Goal: Answer question/provide support: Share knowledge or assist other users

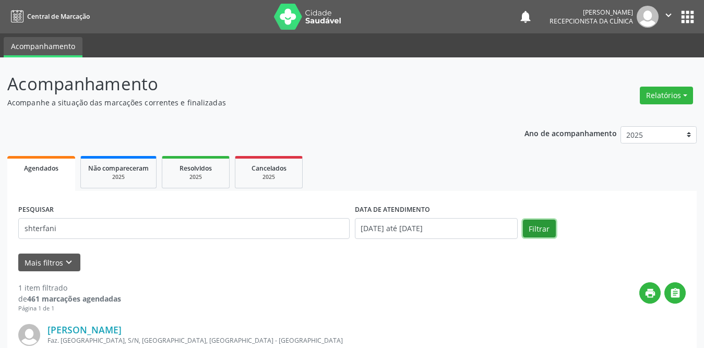
click at [542, 227] on button "Filtrar" at bounding box center [539, 229] width 33 height 18
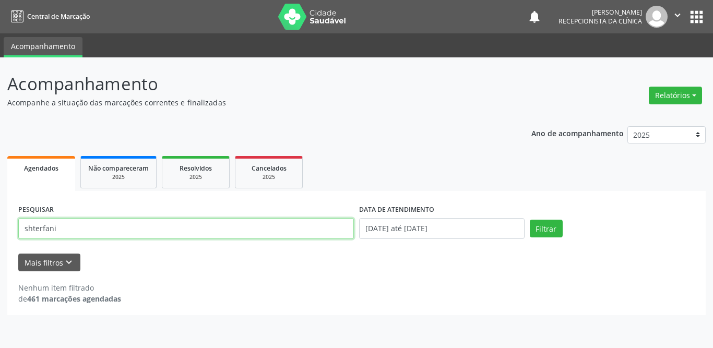
click at [132, 234] on input "shterfani" at bounding box center [186, 228] width 336 height 21
type input "sterfani"
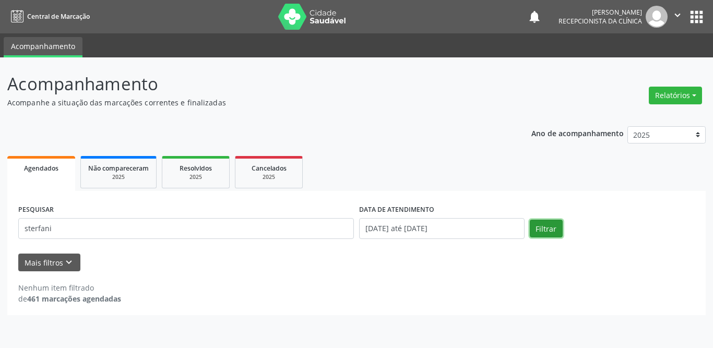
click at [541, 230] on button "Filtrar" at bounding box center [546, 229] width 33 height 18
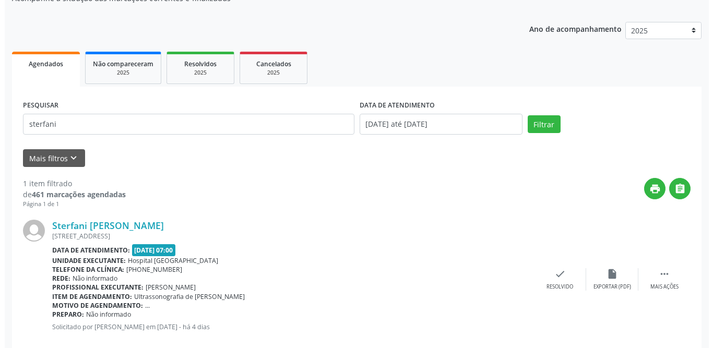
scroll to position [124, 0]
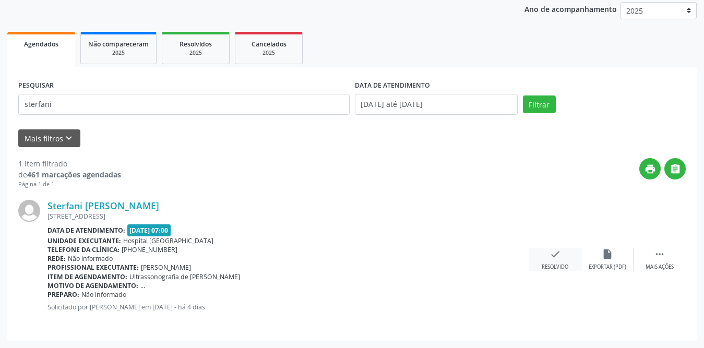
click at [547, 258] on div "check Resolvido" at bounding box center [555, 259] width 52 height 22
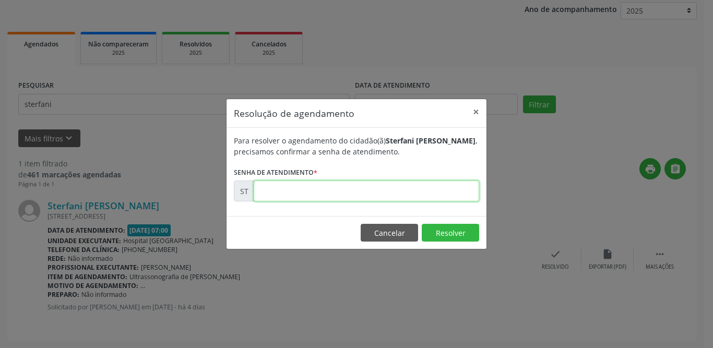
click at [313, 192] on input "text" at bounding box center [366, 191] width 225 height 21
type input "00015794"
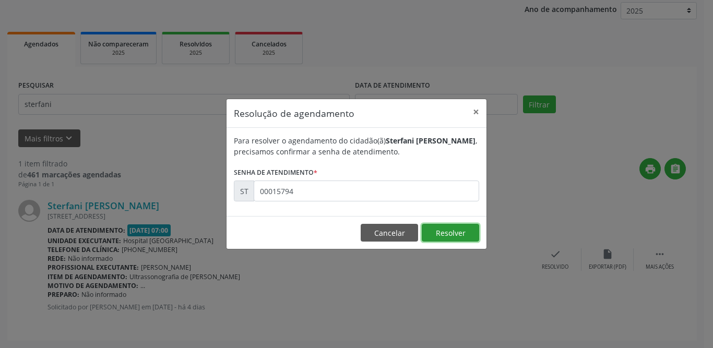
click at [435, 233] on button "Resolver" at bounding box center [450, 233] width 57 height 18
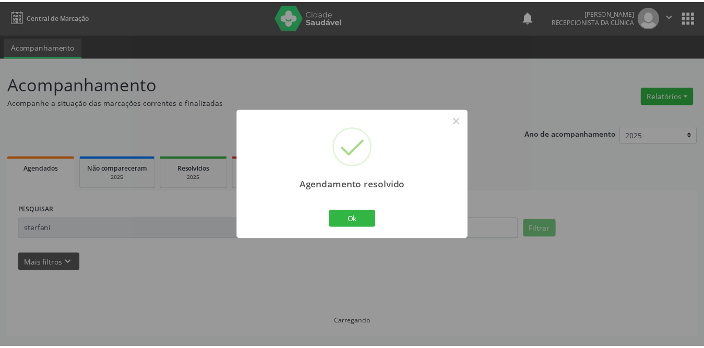
scroll to position [0, 0]
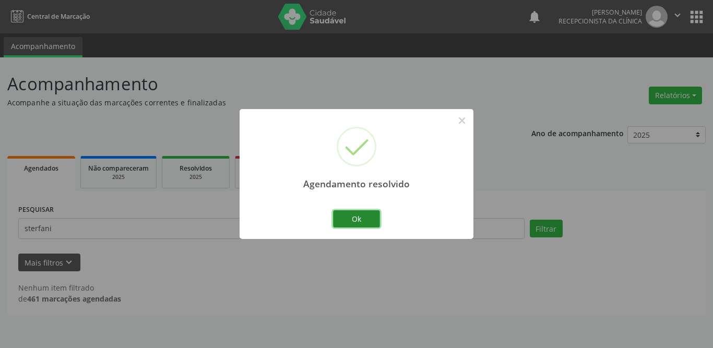
click at [340, 224] on button "Ok" at bounding box center [356, 219] width 47 height 18
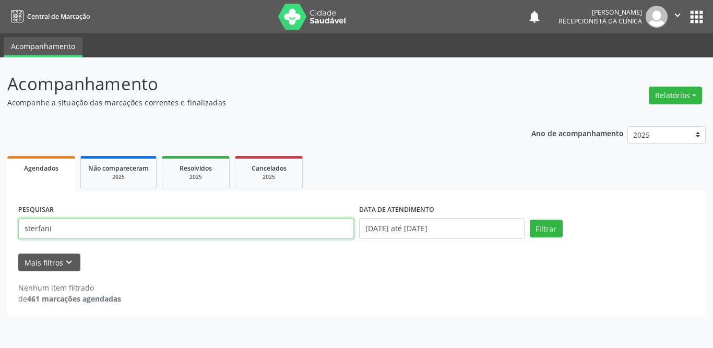
drag, startPoint x: 100, startPoint y: 230, endPoint x: 0, endPoint y: 234, distance: 99.7
click at [0, 234] on div "Acompanhamento Acompanhe a situação das marcações correntes e finalizadas Relat…" at bounding box center [356, 202] width 713 height 291
type input "[PERSON_NAME] aparecida dos santos"
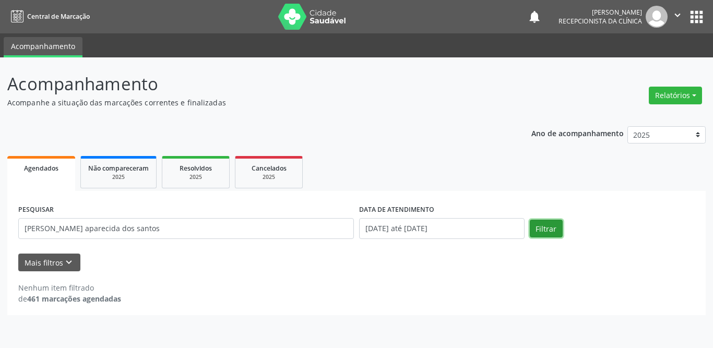
click at [553, 229] on button "Filtrar" at bounding box center [546, 229] width 33 height 18
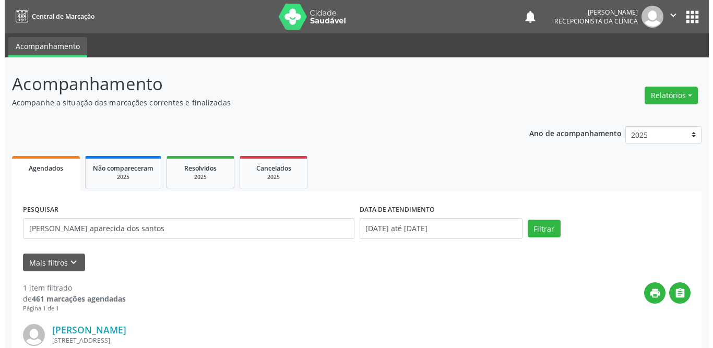
scroll to position [124, 0]
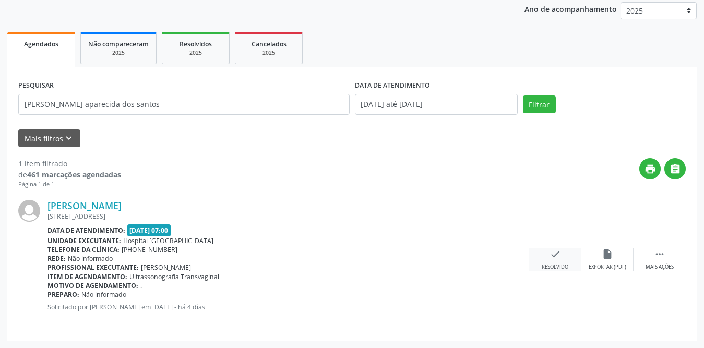
click at [552, 256] on icon "check" at bounding box center [555, 253] width 11 height 11
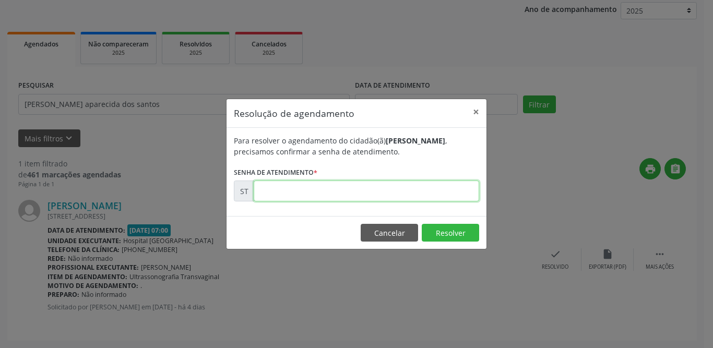
click at [312, 193] on input "text" at bounding box center [366, 191] width 225 height 21
type input "00015750"
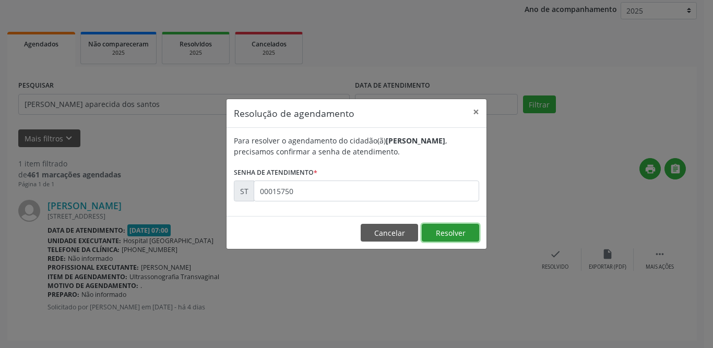
click at [456, 238] on button "Resolver" at bounding box center [450, 233] width 57 height 18
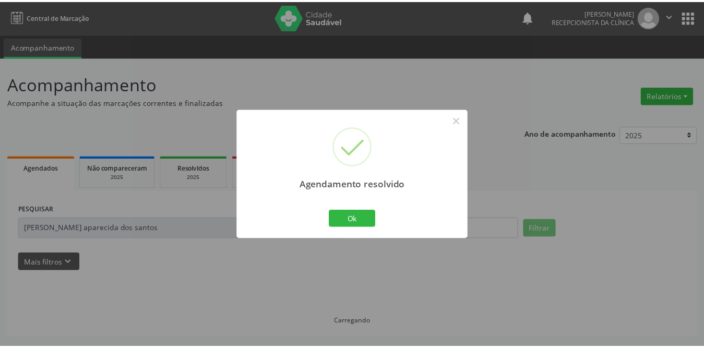
scroll to position [0, 0]
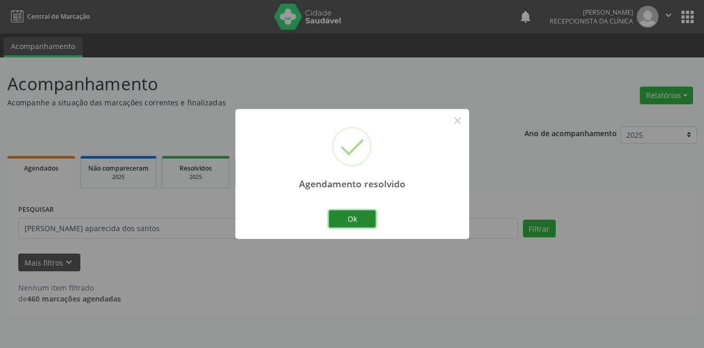
click at [367, 214] on button "Ok" at bounding box center [352, 219] width 47 height 18
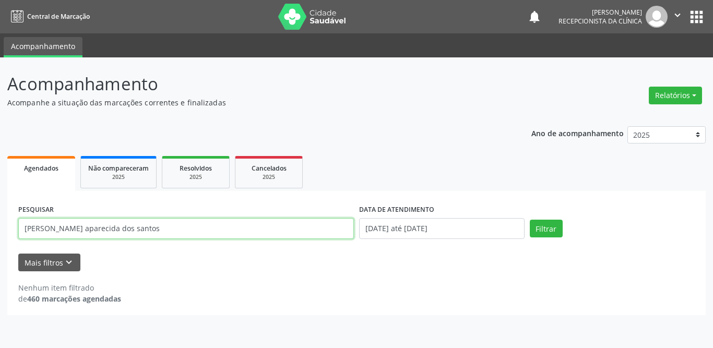
drag, startPoint x: 147, startPoint y: 231, endPoint x: 0, endPoint y: 231, distance: 146.6
click at [0, 231] on div "Acompanhamento Acompanhe a situação das marcações correntes e finalizadas Relat…" at bounding box center [356, 202] width 713 height 291
click at [82, 231] on input "text" at bounding box center [186, 228] width 336 height 21
click at [530, 220] on button "Filtrar" at bounding box center [546, 229] width 33 height 18
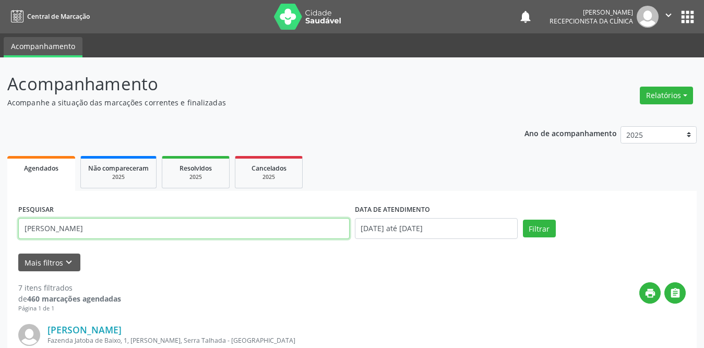
click at [121, 232] on input "[PERSON_NAME]" at bounding box center [183, 228] width 331 height 21
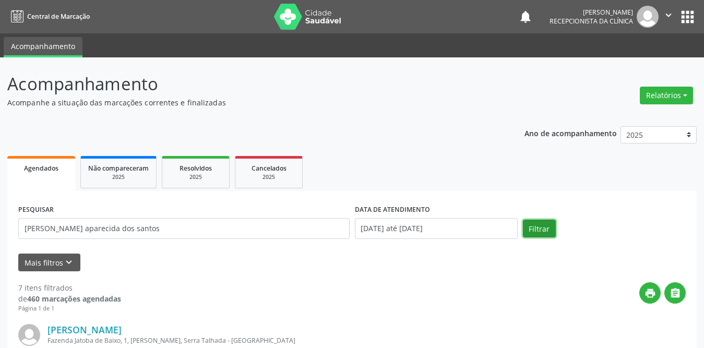
click at [541, 227] on button "Filtrar" at bounding box center [539, 229] width 33 height 18
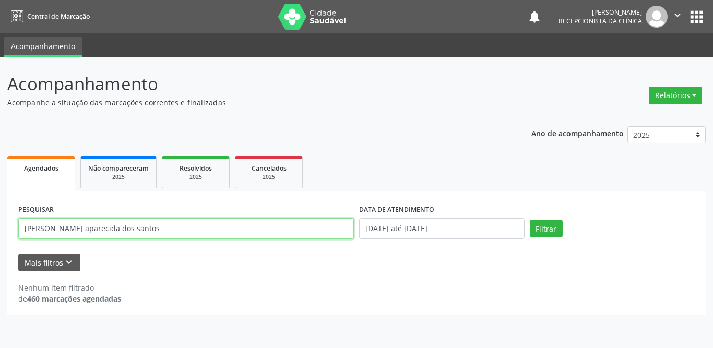
drag, startPoint x: 156, startPoint y: 230, endPoint x: 0, endPoint y: 226, distance: 156.1
click at [0, 226] on div "Acompanhamento Acompanhe a situação das marcações correntes e finalizadas Relat…" at bounding box center [356, 202] width 713 height 291
type input "[PERSON_NAME]"
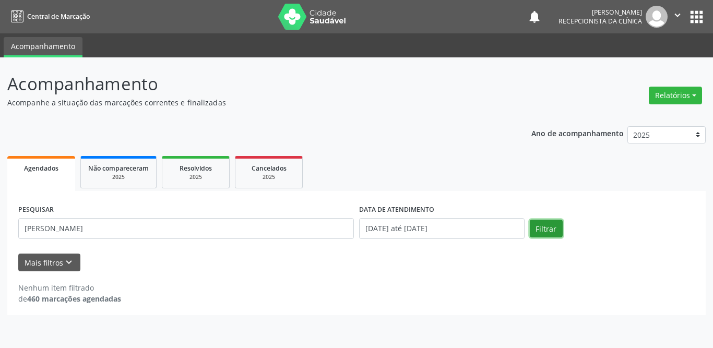
click at [540, 232] on button "Filtrar" at bounding box center [546, 229] width 33 height 18
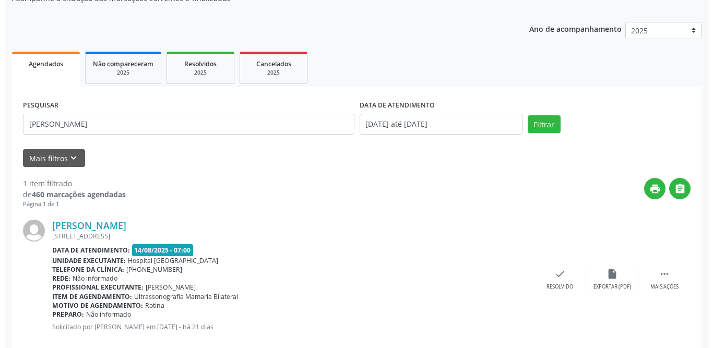
scroll to position [124, 0]
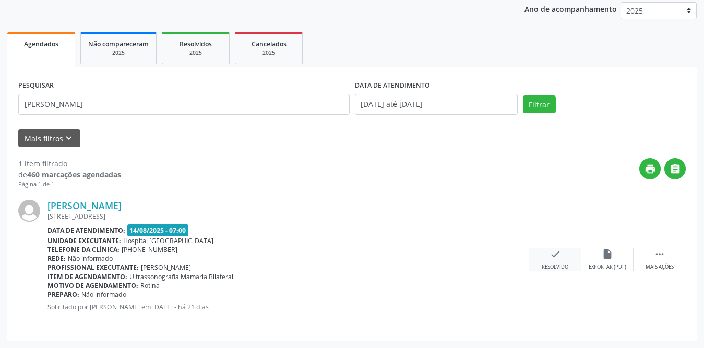
click at [553, 265] on div "Resolvido" at bounding box center [555, 267] width 27 height 7
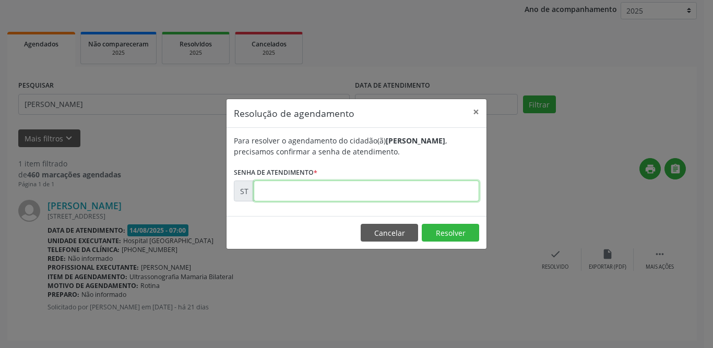
click at [293, 193] on input "text" at bounding box center [366, 191] width 225 height 21
type input "00012208"
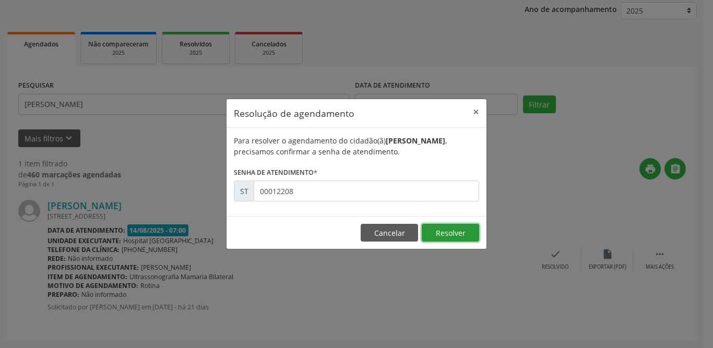
click at [460, 239] on button "Resolver" at bounding box center [450, 233] width 57 height 18
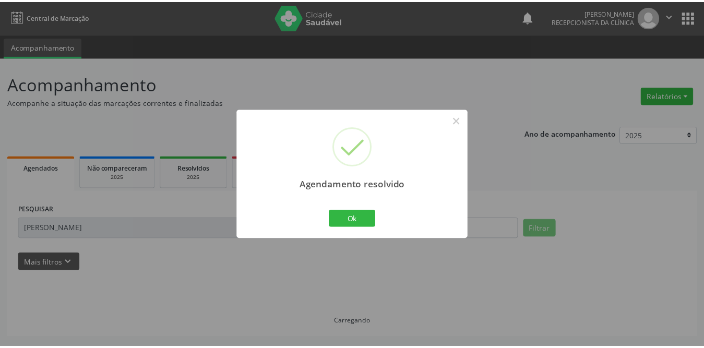
scroll to position [0, 0]
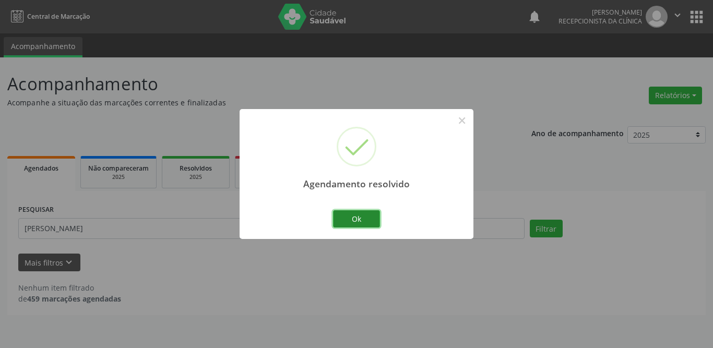
click at [338, 216] on button "Ok" at bounding box center [356, 219] width 47 height 18
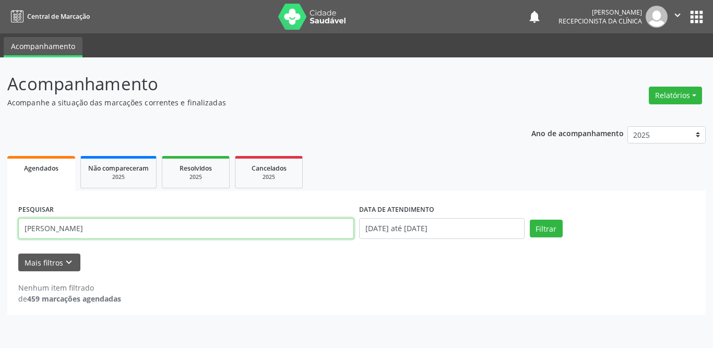
drag, startPoint x: 99, startPoint y: 232, endPoint x: 0, endPoint y: 228, distance: 99.3
click at [0, 228] on div "Acompanhamento Acompanhe a situação das marcações correntes e finalizadas Relat…" at bounding box center [356, 202] width 713 height 291
type input "giovana"
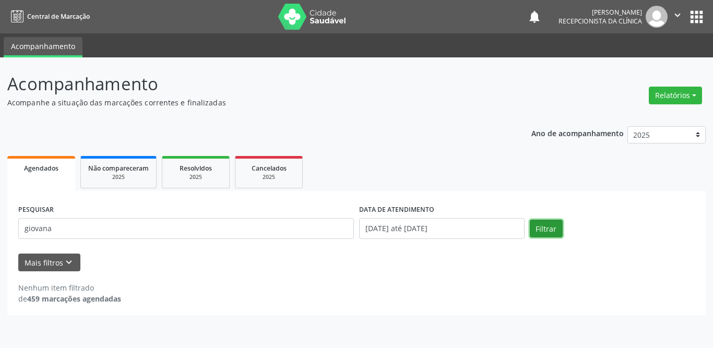
click at [542, 225] on button "Filtrar" at bounding box center [546, 229] width 33 height 18
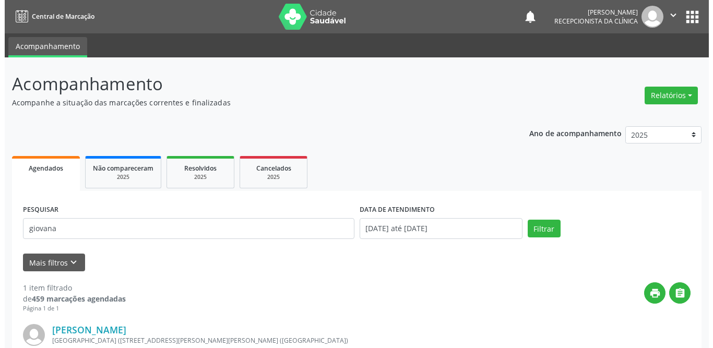
scroll to position [124, 0]
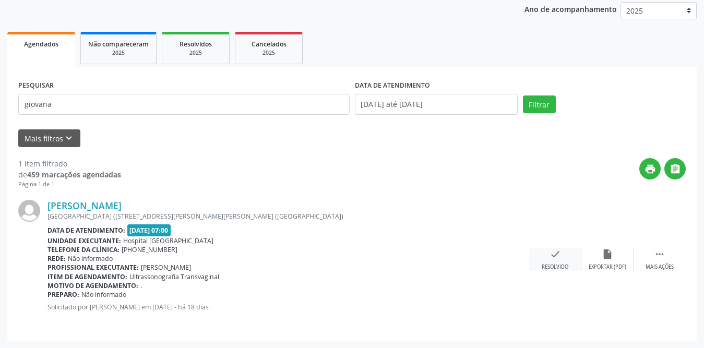
click at [547, 256] on div "check Resolvido" at bounding box center [555, 259] width 52 height 22
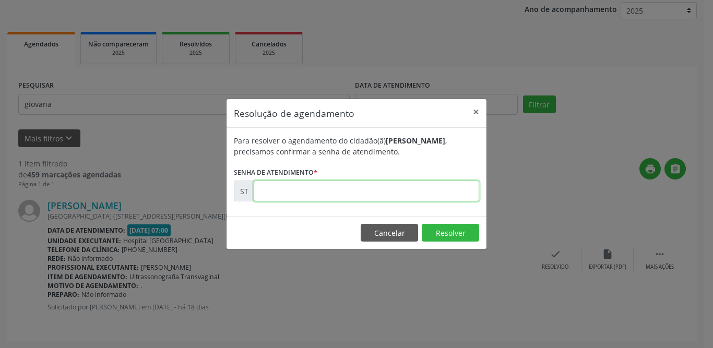
click at [311, 192] on input "text" at bounding box center [366, 191] width 225 height 21
type input "00012626"
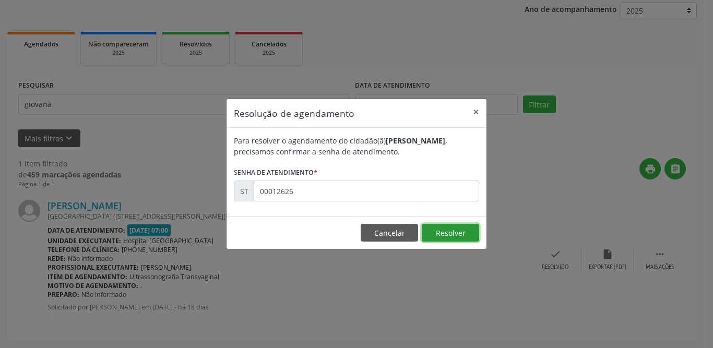
click at [437, 231] on button "Resolver" at bounding box center [450, 233] width 57 height 18
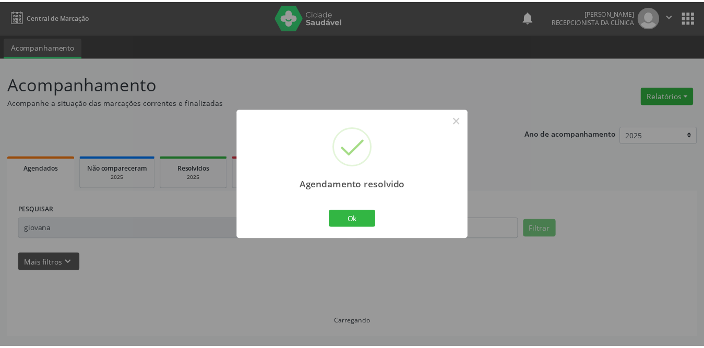
scroll to position [0, 0]
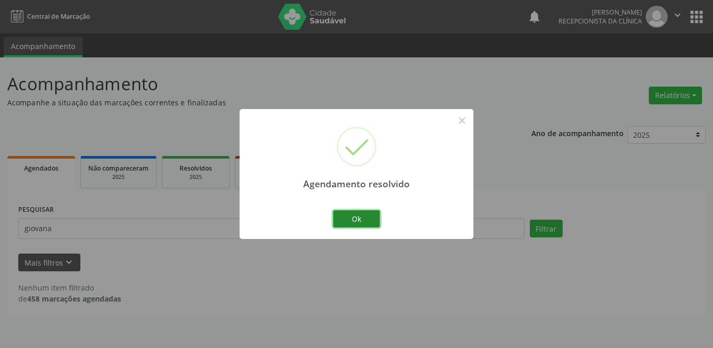
click at [359, 219] on button "Ok" at bounding box center [356, 219] width 47 height 18
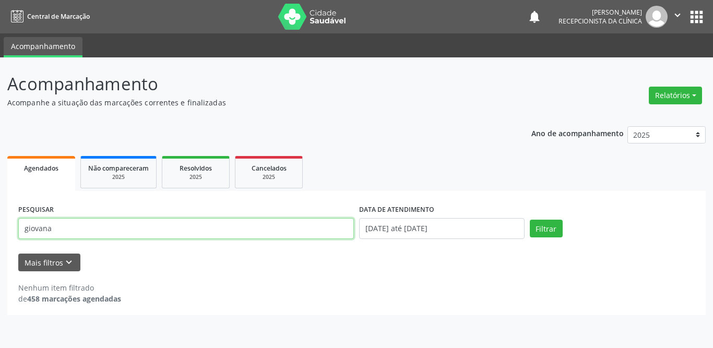
drag, startPoint x: 140, startPoint y: 225, endPoint x: 0, endPoint y: 225, distance: 139.9
click at [0, 225] on div "Acompanhamento Acompanhe a situação das marcações correntes e finalizadas Relat…" at bounding box center [356, 202] width 713 height 291
type input "joelma ti"
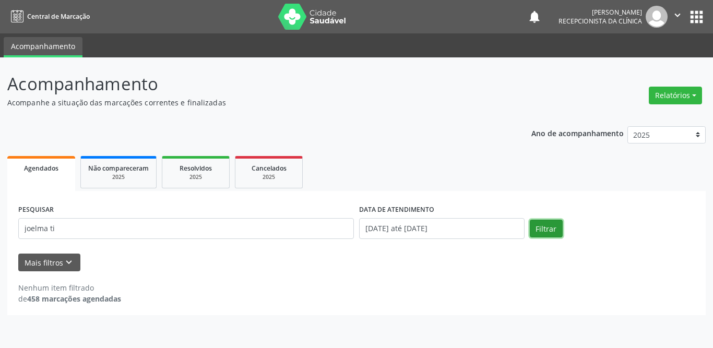
click at [552, 233] on button "Filtrar" at bounding box center [546, 229] width 33 height 18
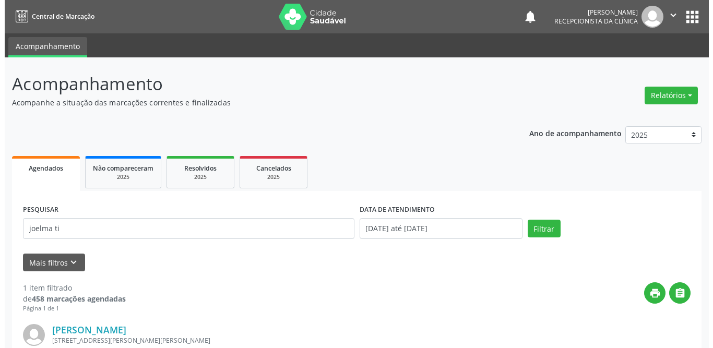
scroll to position [124, 0]
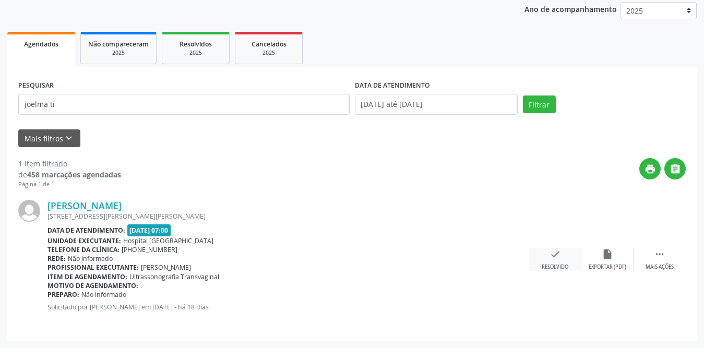
click at [555, 255] on icon "check" at bounding box center [555, 253] width 11 height 11
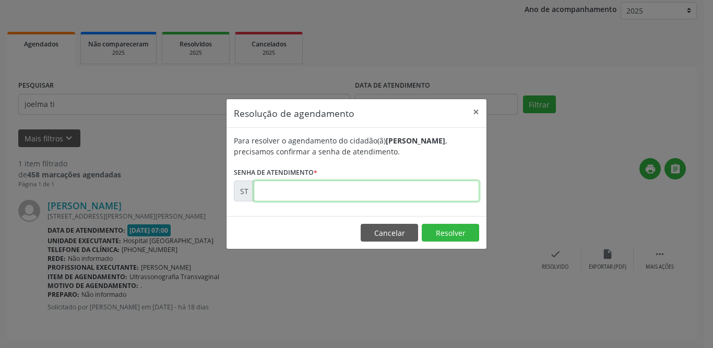
click at [367, 192] on input "text" at bounding box center [366, 191] width 225 height 21
type input "00012622"
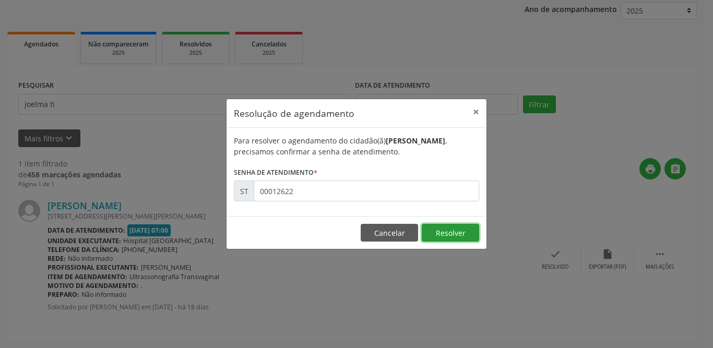
click at [443, 231] on button "Resolver" at bounding box center [450, 233] width 57 height 18
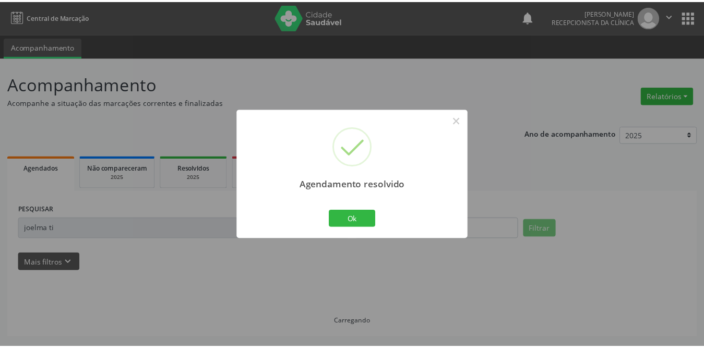
scroll to position [0, 0]
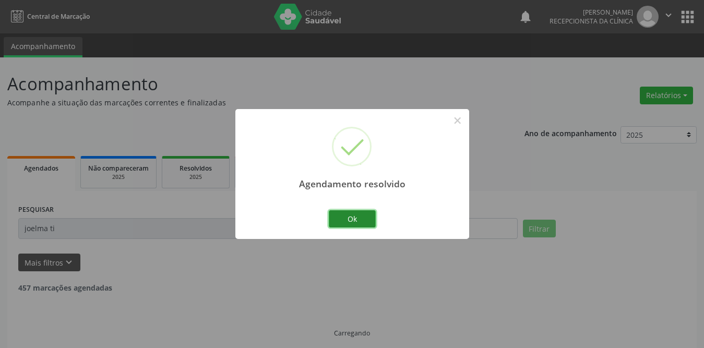
click at [359, 222] on button "Ok" at bounding box center [352, 219] width 47 height 18
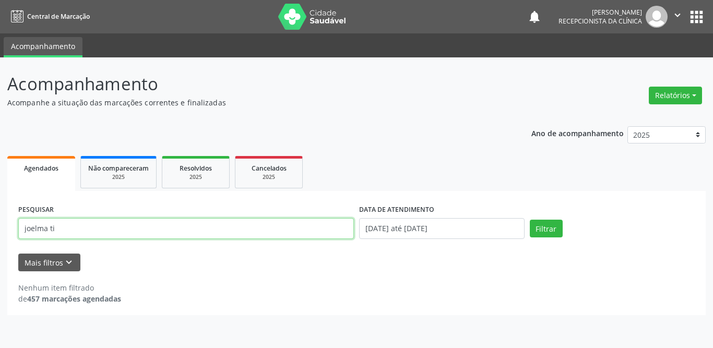
drag, startPoint x: 117, startPoint y: 230, endPoint x: 0, endPoint y: 232, distance: 116.9
click at [0, 232] on div "Acompanhamento Acompanhe a situação das marcações correntes e finalizadas Relat…" at bounding box center [356, 202] width 713 height 291
type input "anacleide"
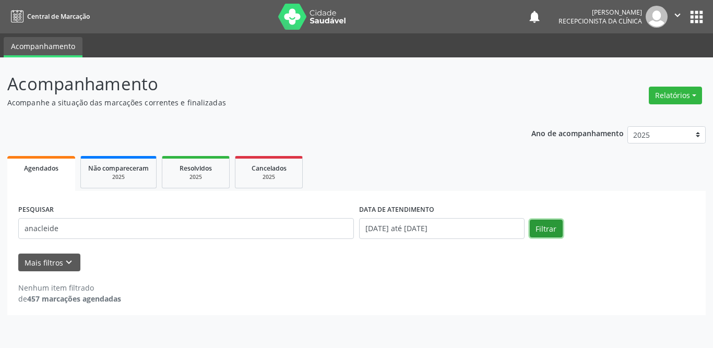
click at [545, 231] on button "Filtrar" at bounding box center [546, 229] width 33 height 18
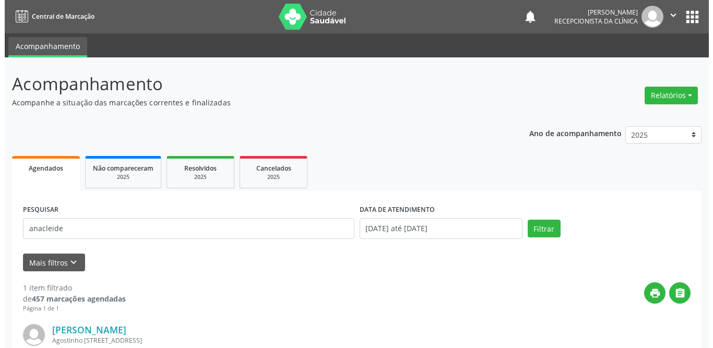
scroll to position [104, 0]
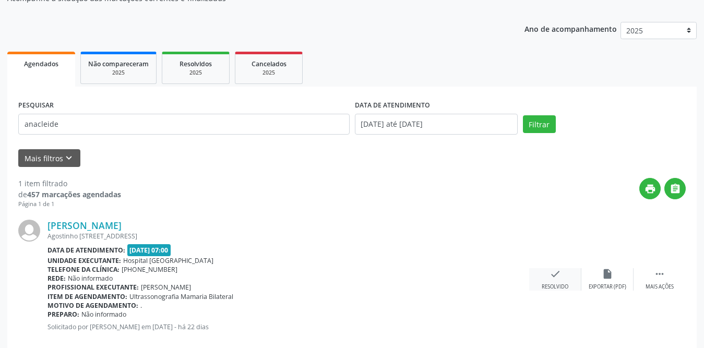
click at [543, 283] on div "Resolvido" at bounding box center [555, 286] width 27 height 7
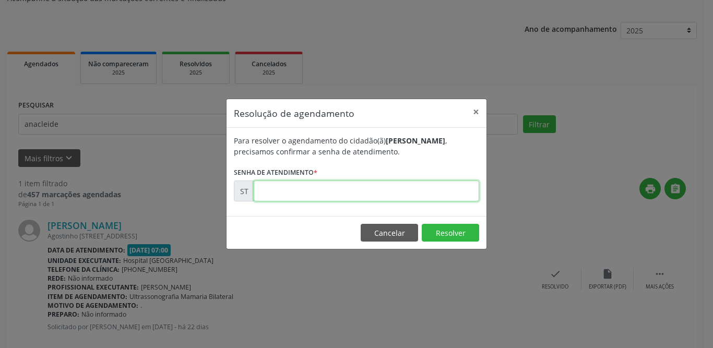
click at [363, 199] on input "text" at bounding box center [366, 191] width 225 height 21
type input "00011481"
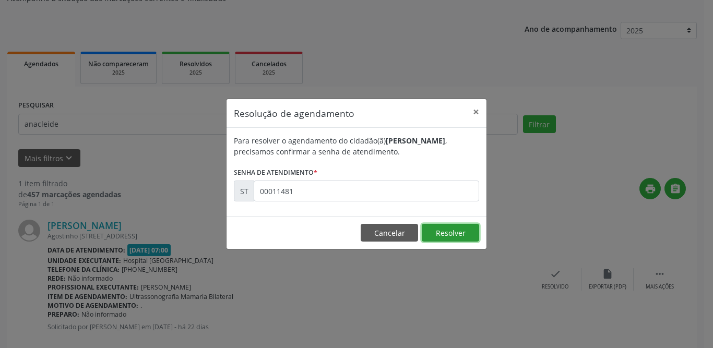
click at [436, 233] on button "Resolver" at bounding box center [450, 233] width 57 height 18
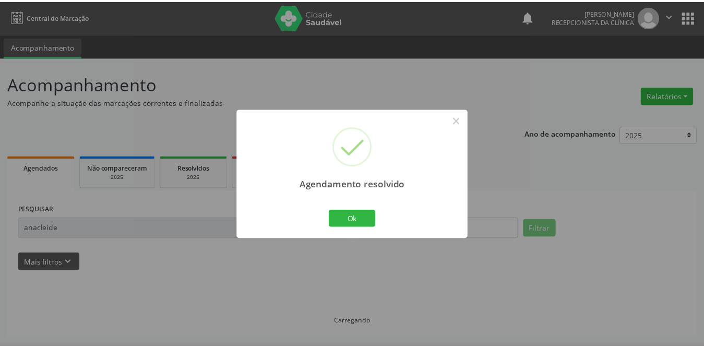
scroll to position [0, 0]
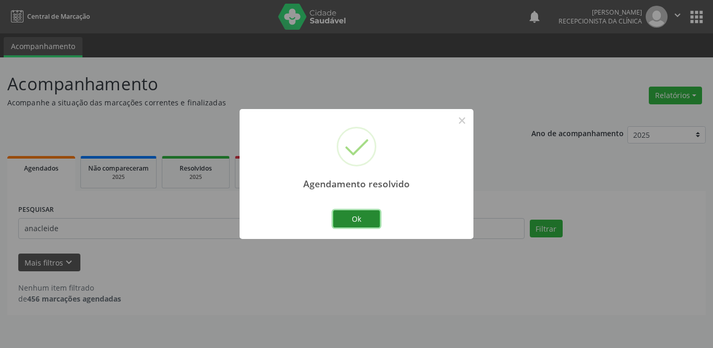
click at [338, 216] on button "Ok" at bounding box center [356, 219] width 47 height 18
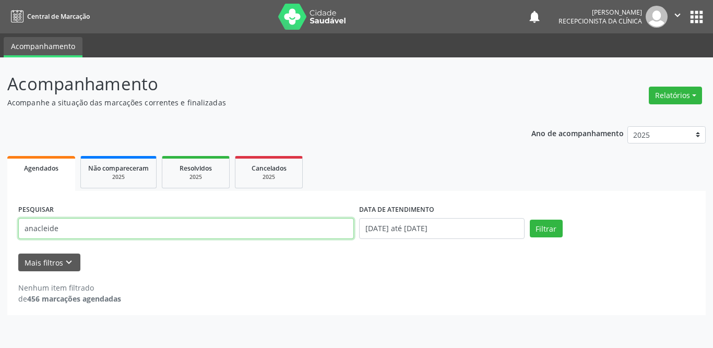
drag, startPoint x: 196, startPoint y: 231, endPoint x: 0, endPoint y: 233, distance: 196.2
click at [0, 233] on div "Acompanhamento Acompanhe a situação das marcações correntes e finalizadas Relat…" at bounding box center [356, 202] width 713 height 291
type input "[PERSON_NAME]"
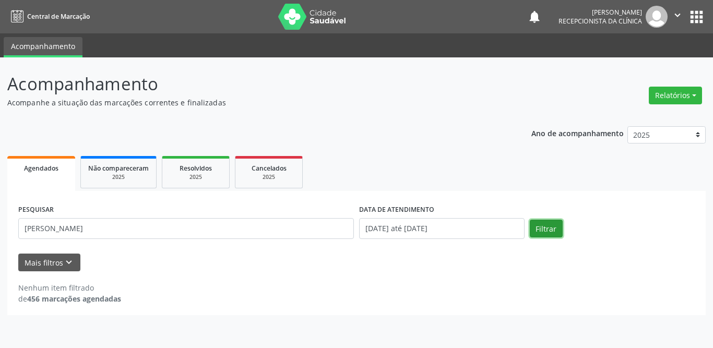
click at [553, 231] on button "Filtrar" at bounding box center [546, 229] width 33 height 18
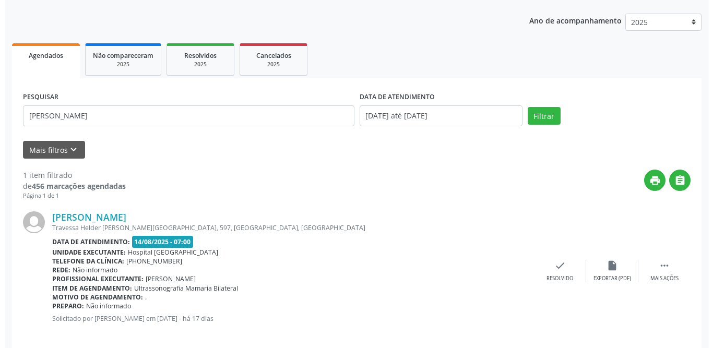
scroll to position [124, 0]
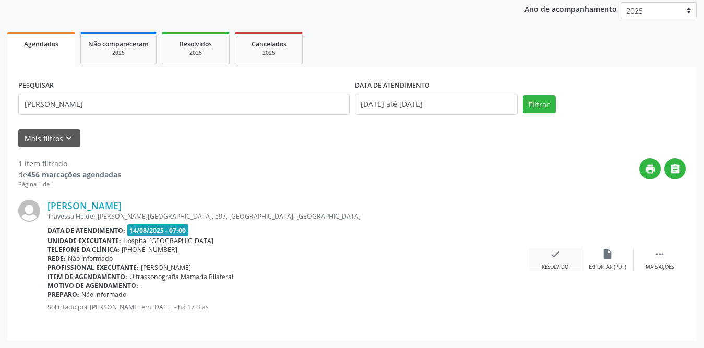
click at [550, 259] on icon "check" at bounding box center [555, 253] width 11 height 11
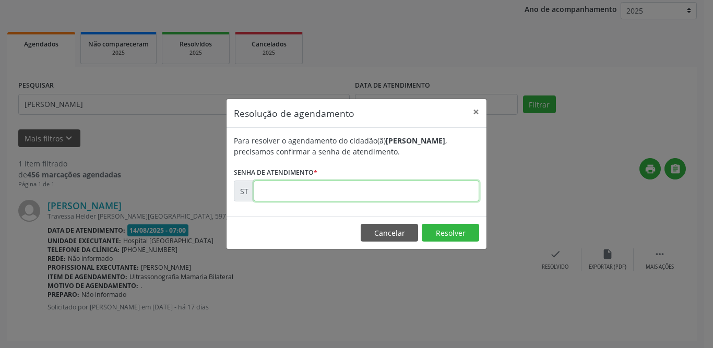
click at [292, 189] on input "text" at bounding box center [366, 191] width 225 height 21
type input "00013504"
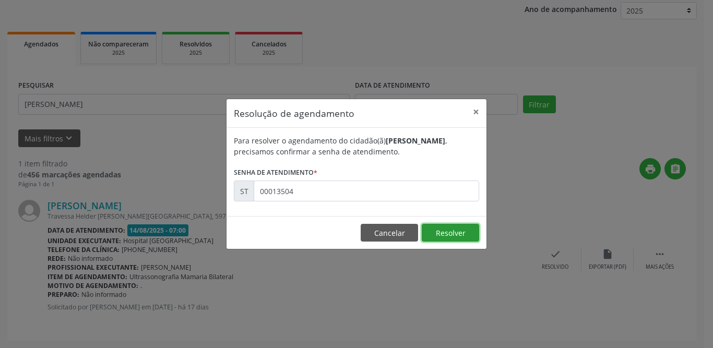
click at [434, 232] on button "Resolver" at bounding box center [450, 233] width 57 height 18
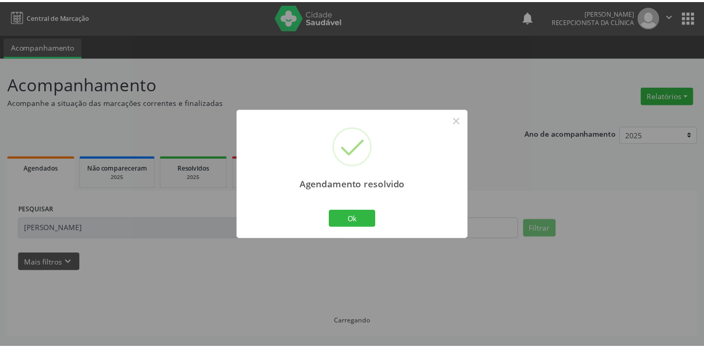
scroll to position [0, 0]
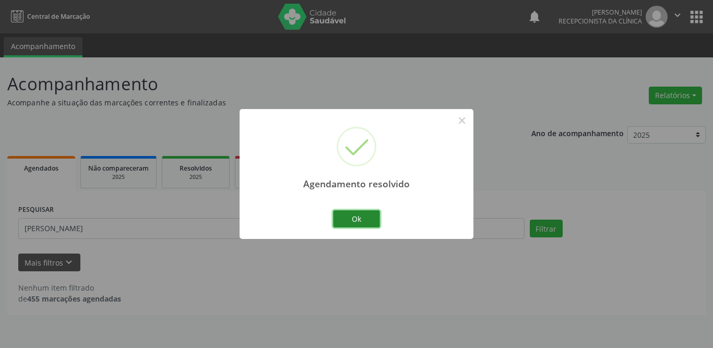
click at [351, 219] on button "Ok" at bounding box center [356, 219] width 47 height 18
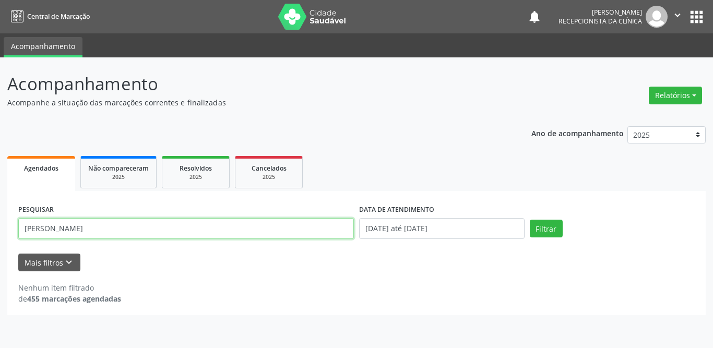
drag, startPoint x: 148, startPoint y: 237, endPoint x: 1, endPoint y: 225, distance: 148.2
click at [1, 225] on div "Acompanhamento Acompanhe a situação das marcações correntes e finalizadas Relat…" at bounding box center [356, 202] width 713 height 291
type input "francineide"
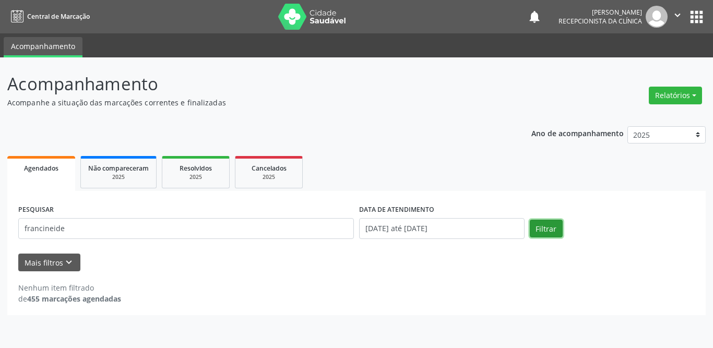
click at [553, 230] on button "Filtrar" at bounding box center [546, 229] width 33 height 18
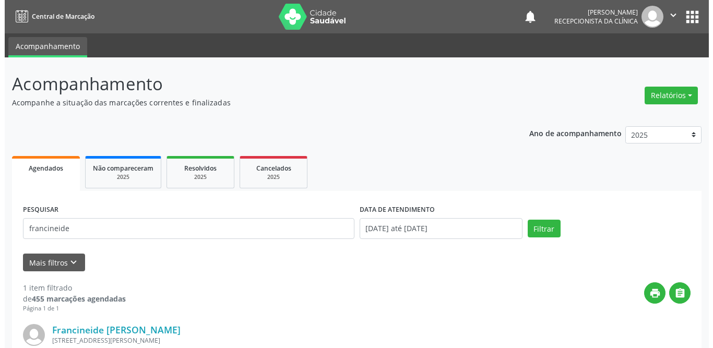
scroll to position [104, 0]
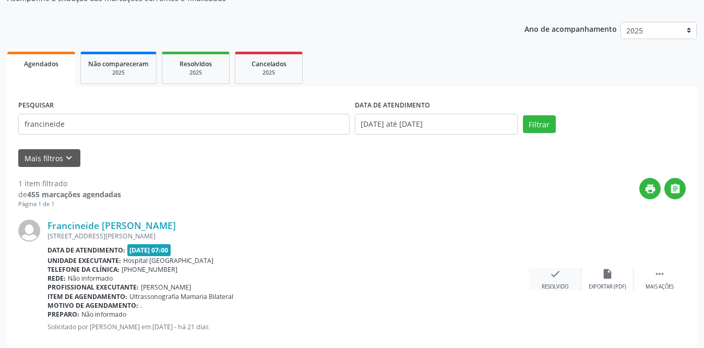
click at [545, 272] on div "check Resolvido" at bounding box center [555, 279] width 52 height 22
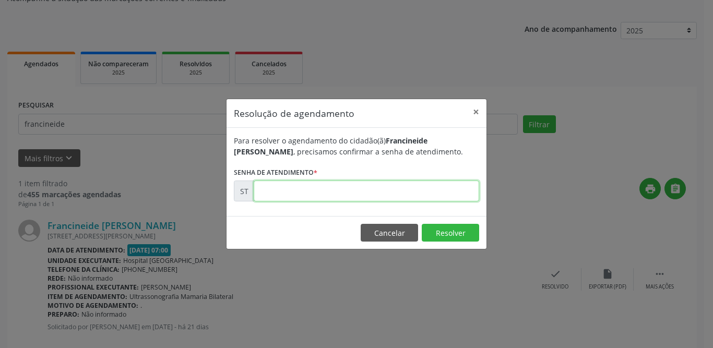
click at [341, 189] on input "text" at bounding box center [366, 191] width 225 height 21
type input "00012331"
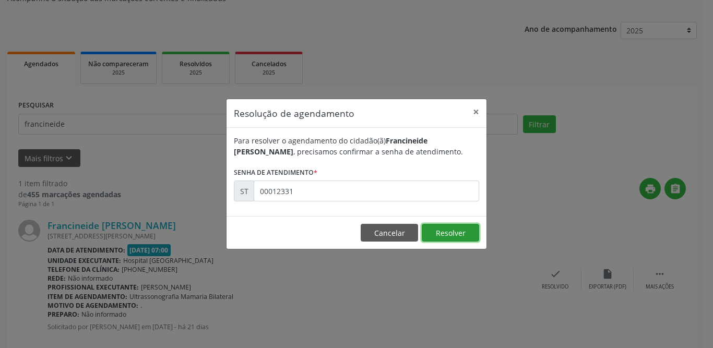
click at [451, 229] on button "Resolver" at bounding box center [450, 233] width 57 height 18
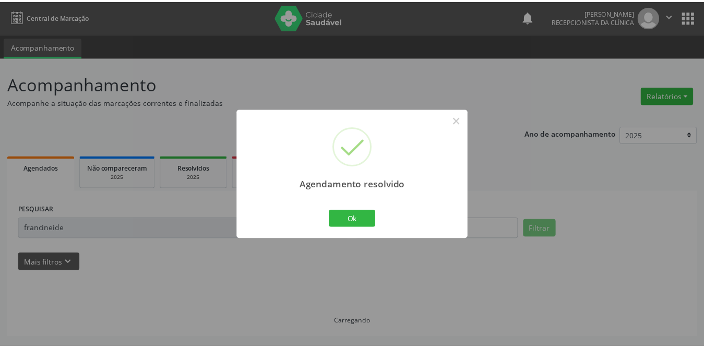
scroll to position [0, 0]
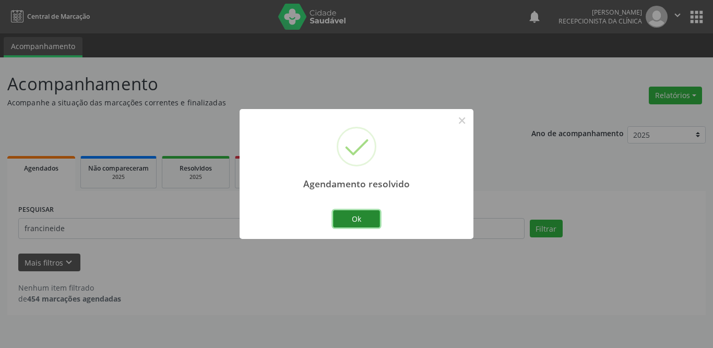
click at [352, 215] on button "Ok" at bounding box center [356, 219] width 47 height 18
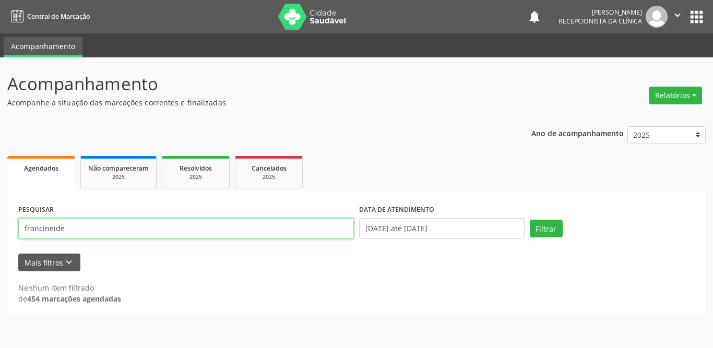
drag, startPoint x: 89, startPoint y: 231, endPoint x: 14, endPoint y: 228, distance: 74.7
click at [14, 228] on div "PESQUISAR francineide DATA DE ATENDIMENTO [DATE] até [DATE] Filtrar UNIDADE DE …" at bounding box center [356, 253] width 698 height 124
type input "[PERSON_NAME]"
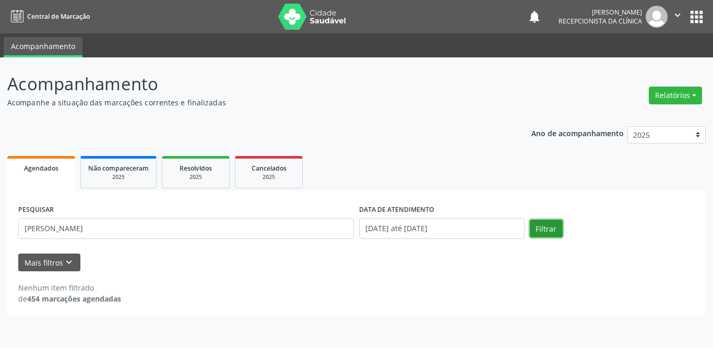
click at [545, 227] on button "Filtrar" at bounding box center [546, 229] width 33 height 18
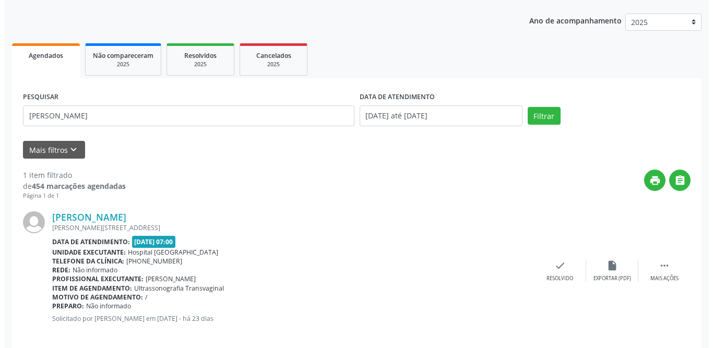
scroll to position [124, 0]
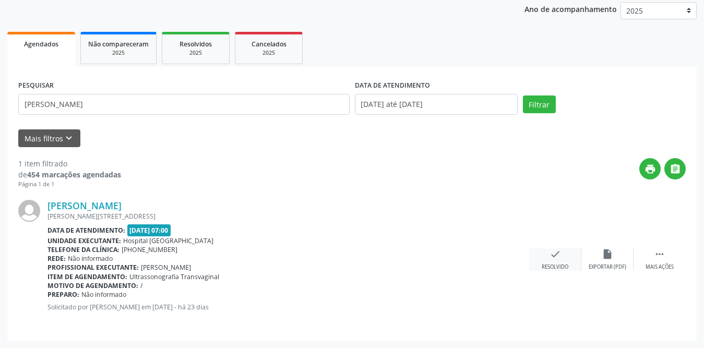
click at [550, 258] on icon "check" at bounding box center [555, 253] width 11 height 11
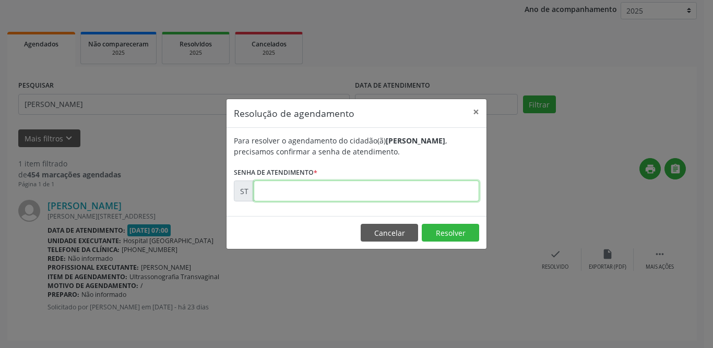
click at [307, 188] on input "text" at bounding box center [366, 191] width 225 height 21
type input "00011170"
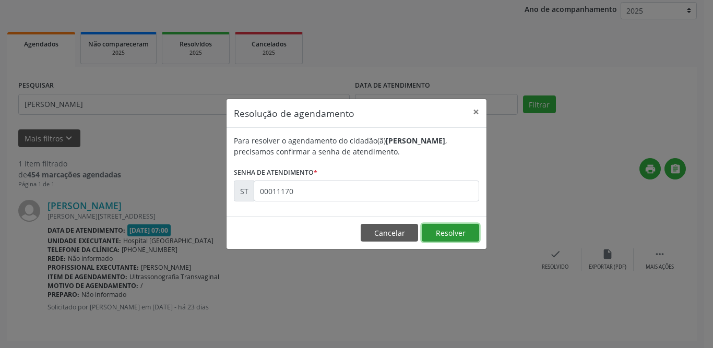
click at [427, 230] on button "Resolver" at bounding box center [450, 233] width 57 height 18
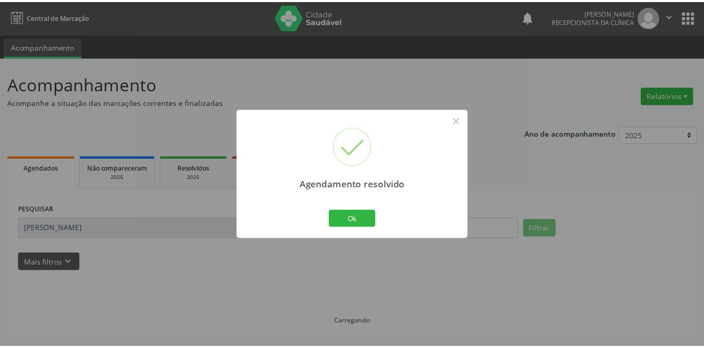
scroll to position [0, 0]
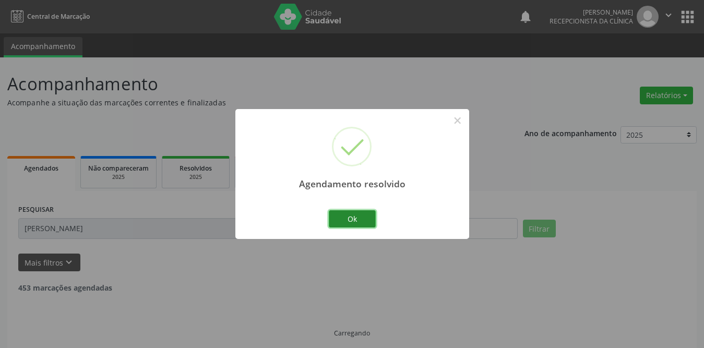
click at [368, 217] on button "Ok" at bounding box center [352, 219] width 47 height 18
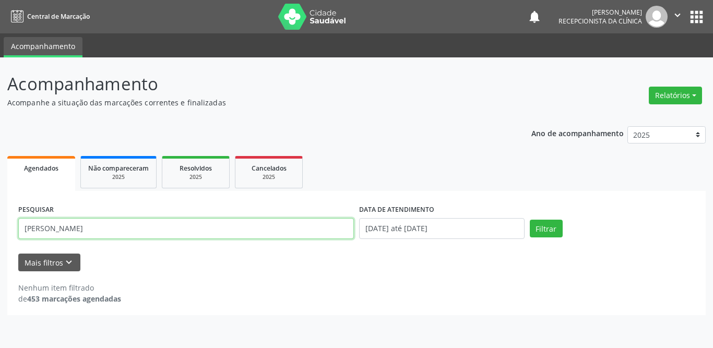
drag, startPoint x: 64, startPoint y: 225, endPoint x: 9, endPoint y: 234, distance: 55.6
click at [9, 234] on div "PESQUISAR alana ka DATA DE ATENDIMENTO [DATE] até [DATE] Filtrar UNIDADE DE REF…" at bounding box center [356, 253] width 698 height 124
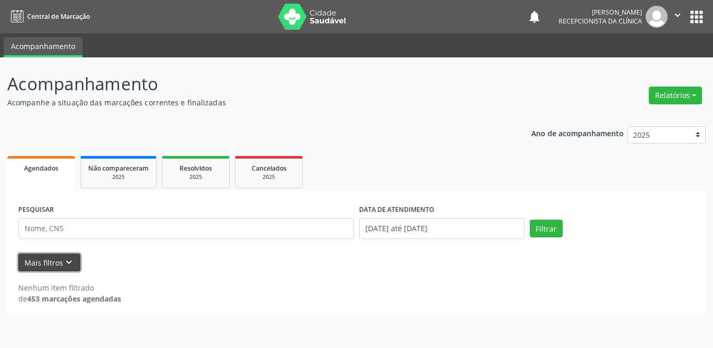
click at [44, 264] on button "Mais filtros keyboard_arrow_down" at bounding box center [49, 263] width 62 height 18
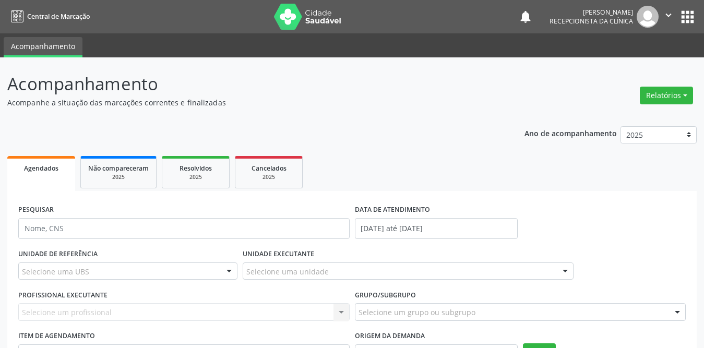
scroll to position [98, 0]
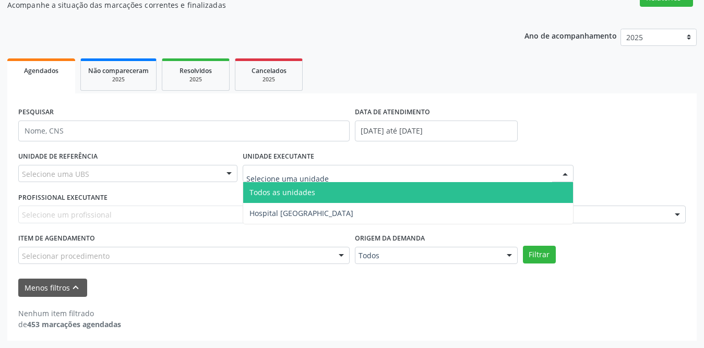
click at [297, 165] on div at bounding box center [408, 174] width 331 height 18
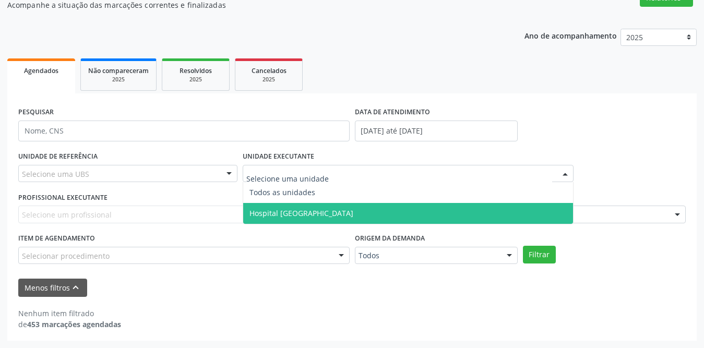
click at [286, 212] on span "Hospital [GEOGRAPHIC_DATA]" at bounding box center [301, 213] width 104 height 10
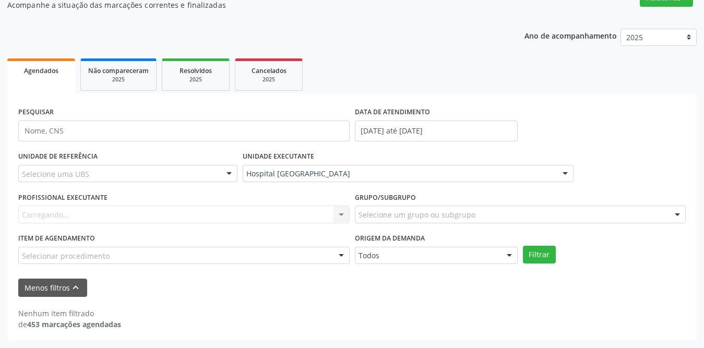
click at [145, 214] on div "Carregando... Nenhum resultado encontrado para: " " Não há nenhuma opção para s…" at bounding box center [183, 215] width 331 height 18
click at [157, 160] on div "UNIDADE DE REFERÊNCIA Selecione uma UBS Todas as UBS Usf do Mutirao Usf Cohab U…" at bounding box center [128, 169] width 224 height 41
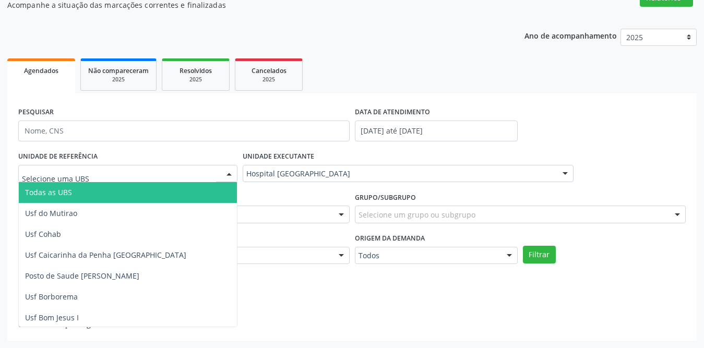
click at [155, 169] on div at bounding box center [127, 174] width 219 height 18
click at [61, 189] on span "Todas as UBS" at bounding box center [48, 192] width 47 height 10
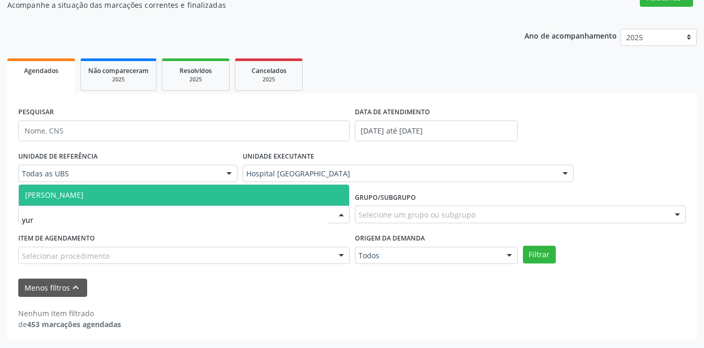
type input "[PERSON_NAME]"
click at [83, 197] on span "[PERSON_NAME]" at bounding box center [54, 195] width 58 height 10
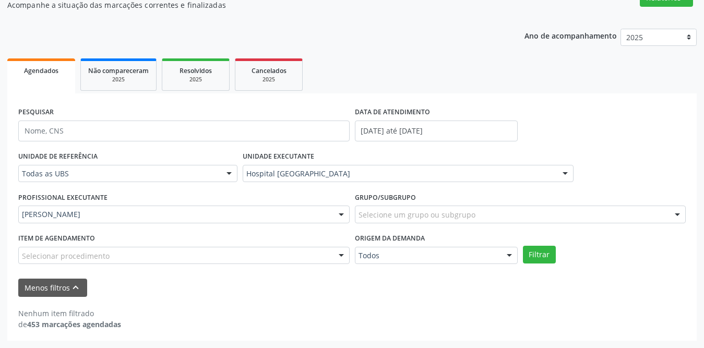
click at [209, 300] on div "Nenhum item filtrado de 453 marcações agendadas" at bounding box center [351, 313] width 667 height 33
click at [532, 253] on button "Filtrar" at bounding box center [539, 255] width 33 height 18
click at [650, 314] on icon "print" at bounding box center [649, 318] width 11 height 11
